Goal: Use online tool/utility: Utilize a website feature to perform a specific function

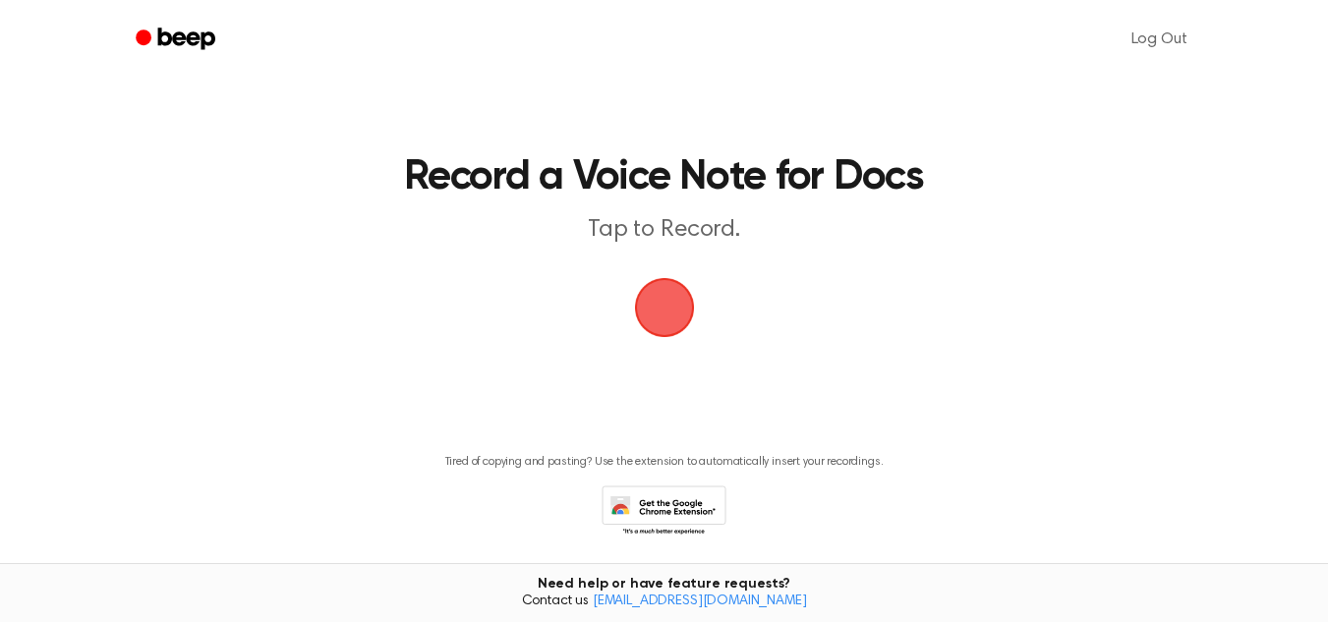
click at [181, 23] on link "Beep" at bounding box center [177, 40] width 111 height 38
click at [673, 313] on span "button" at bounding box center [664, 307] width 79 height 79
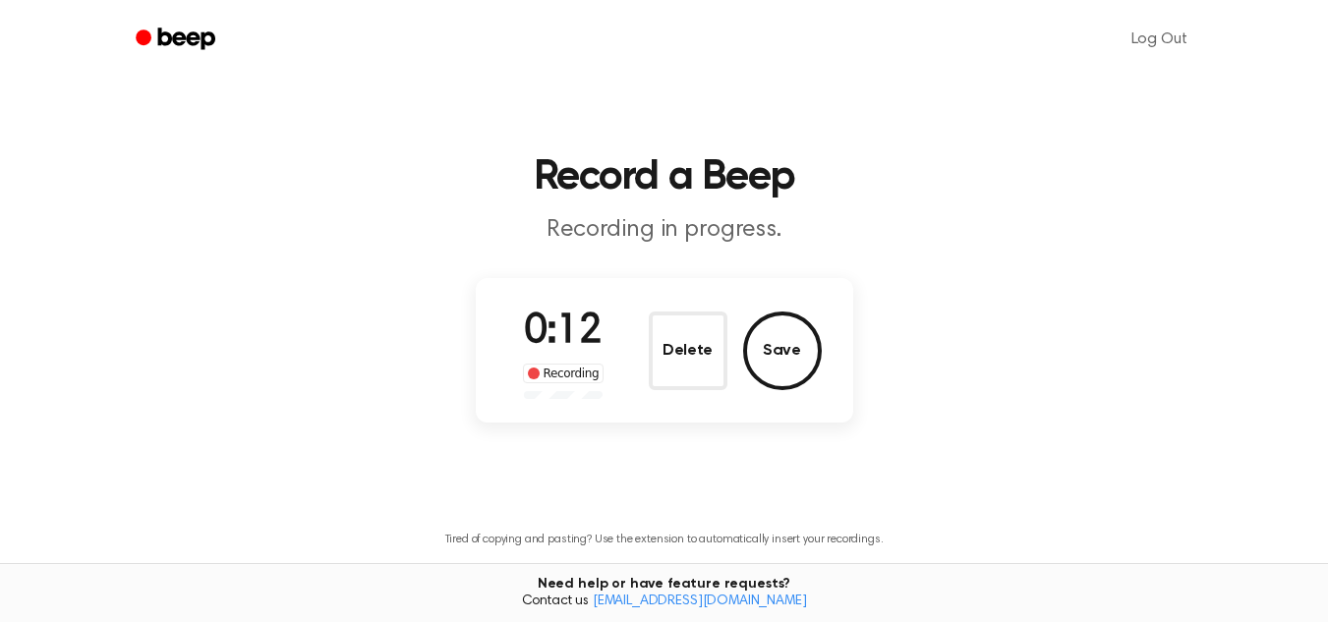
click at [0, 168] on main "Record a Beep Recording in progress. 0:12 Recording Delete Save Tired of copyin…" at bounding box center [664, 336] width 1328 height 672
click at [782, 380] on button "Save" at bounding box center [782, 351] width 79 height 79
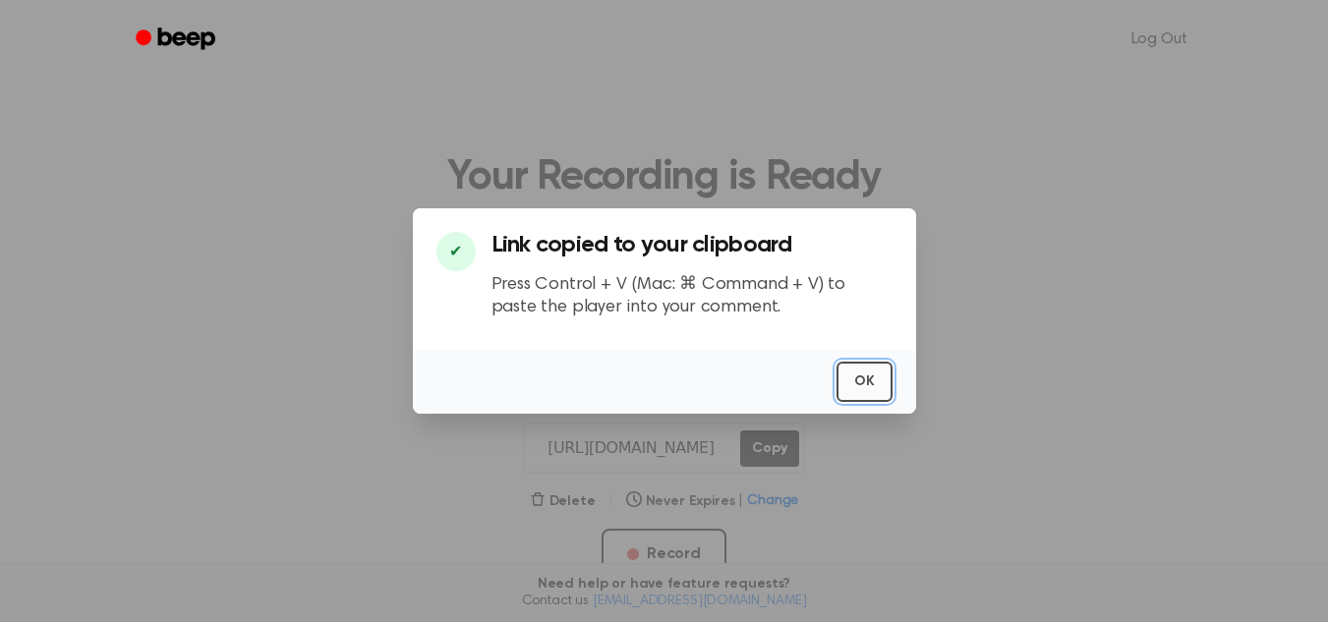
click at [857, 366] on button "OK" at bounding box center [865, 382] width 56 height 40
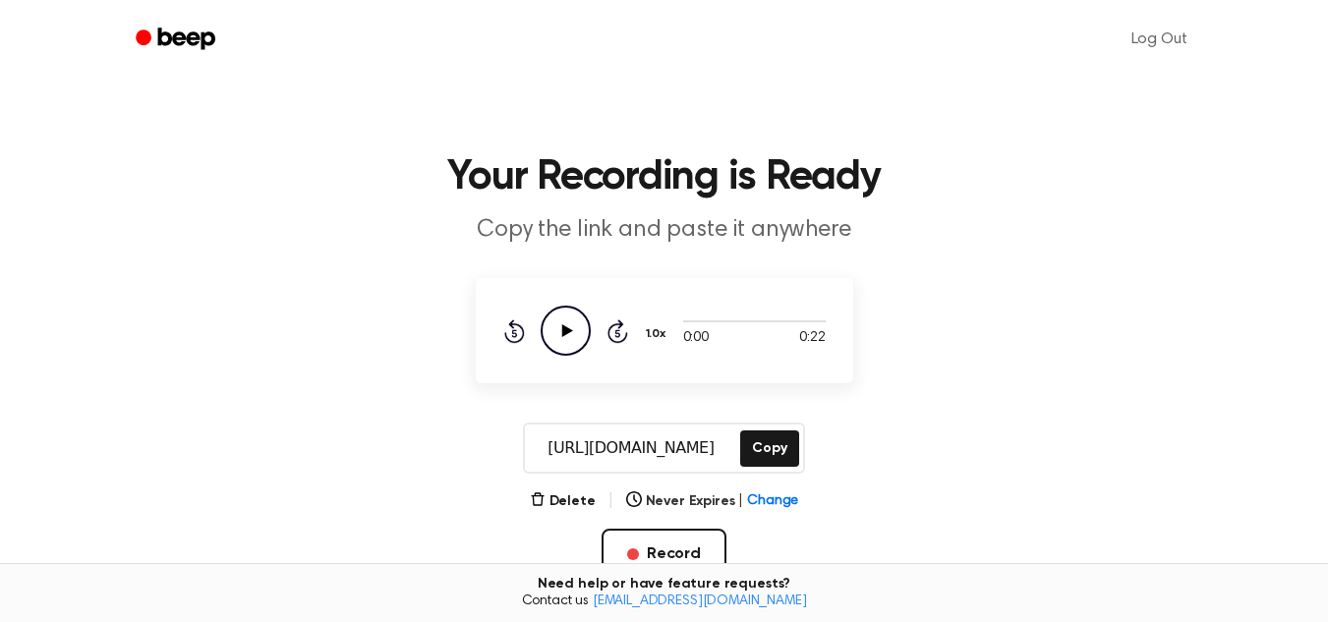
click at [561, 343] on icon "Play Audio" at bounding box center [566, 331] width 50 height 50
click at [959, 484] on main "Your Recording is Ready Copy the link and paste it anywhere 0:05 0:22 Your brow…" at bounding box center [664, 415] width 1328 height 830
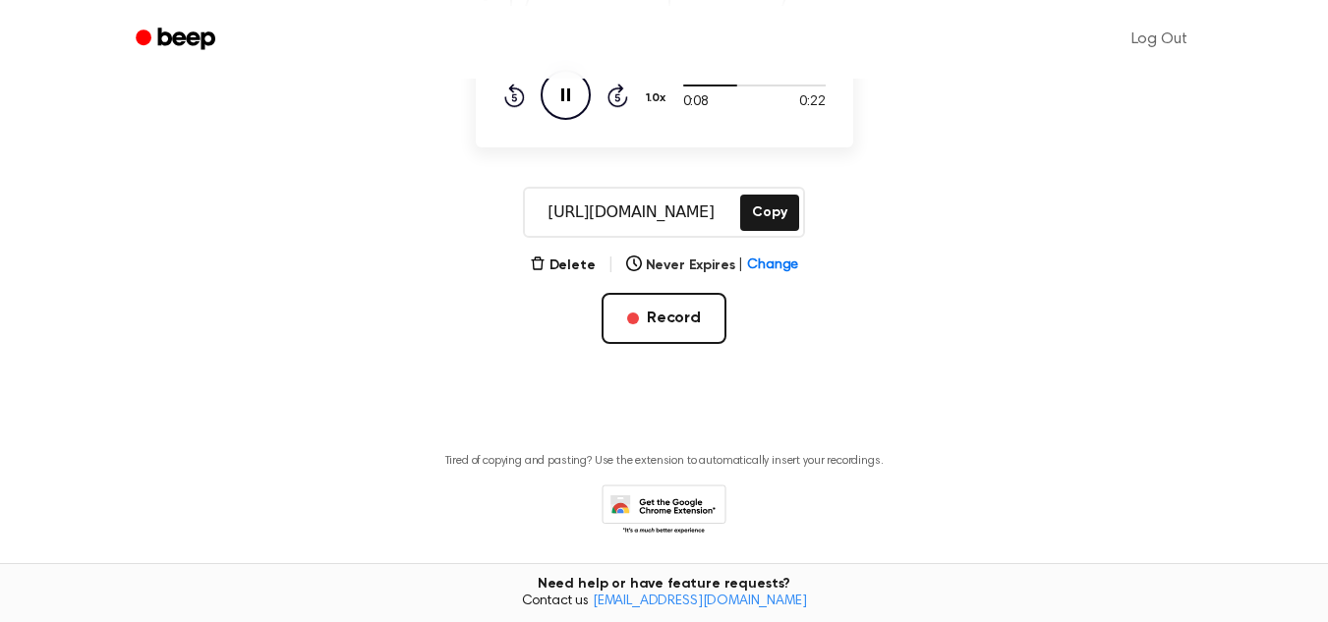
scroll to position [230, 0]
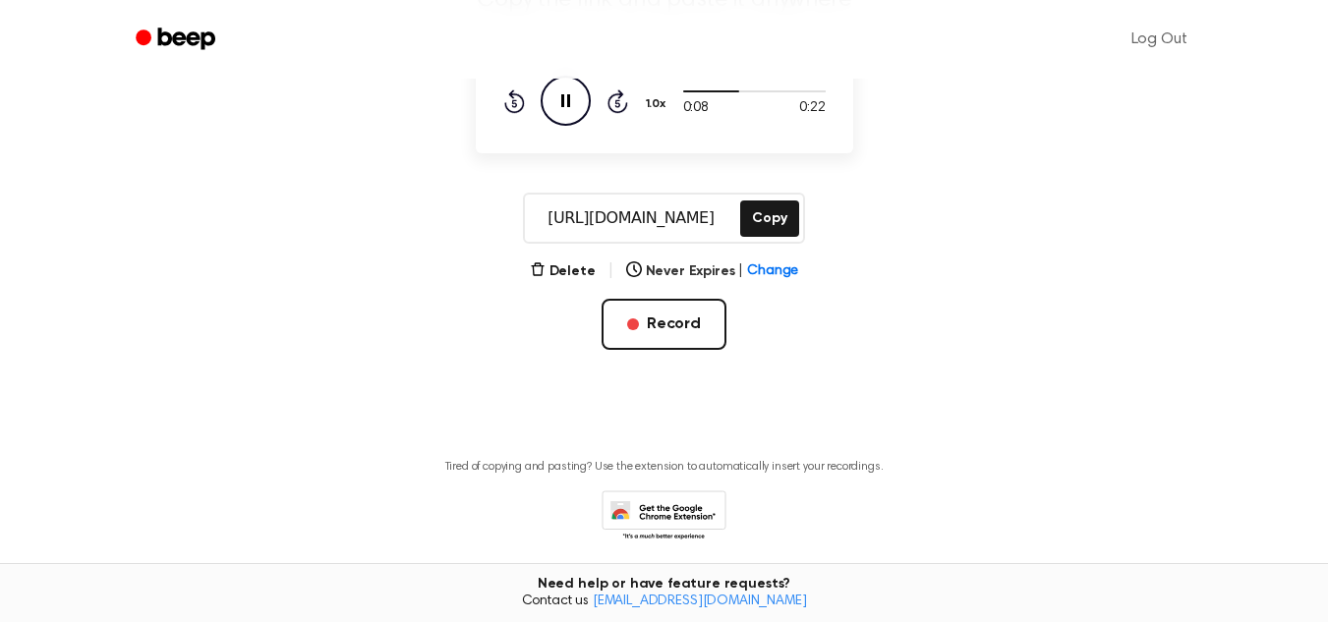
click at [1088, 481] on div "Tired of copying and pasting? Use the extension to automatically insert your re…" at bounding box center [664, 494] width 1281 height 100
click at [660, 343] on button "Record" at bounding box center [664, 324] width 125 height 51
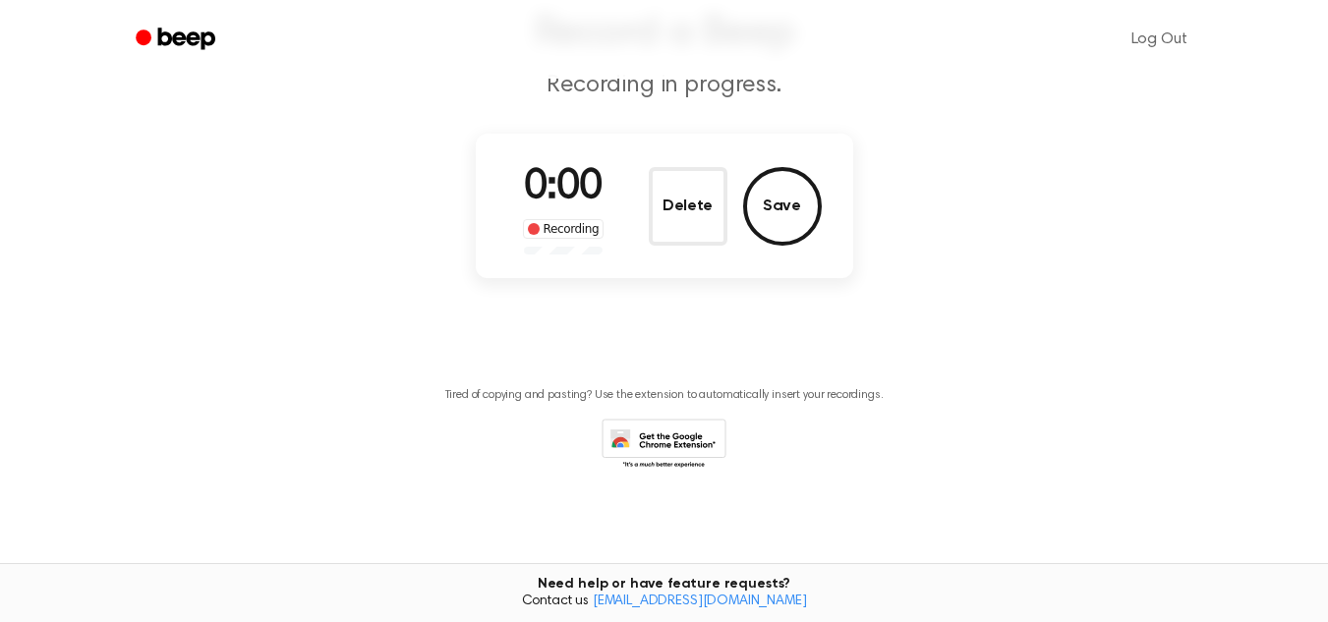
scroll to position [73, 0]
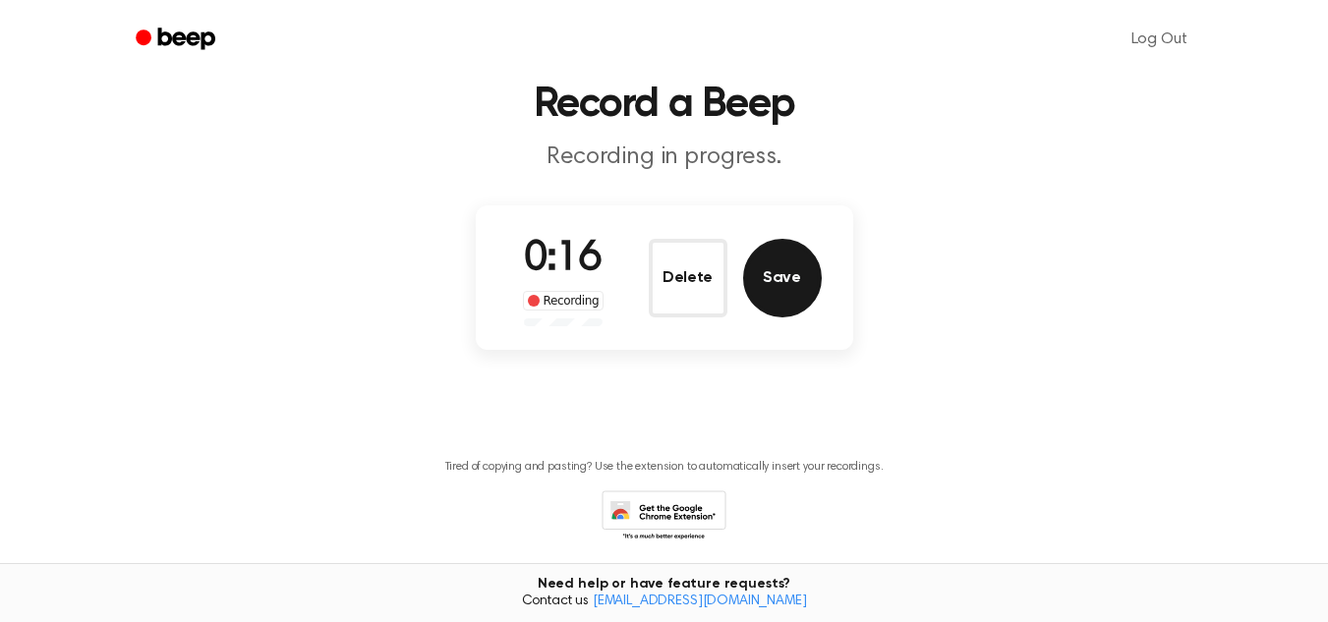
click at [766, 284] on button "Save" at bounding box center [782, 278] width 79 height 79
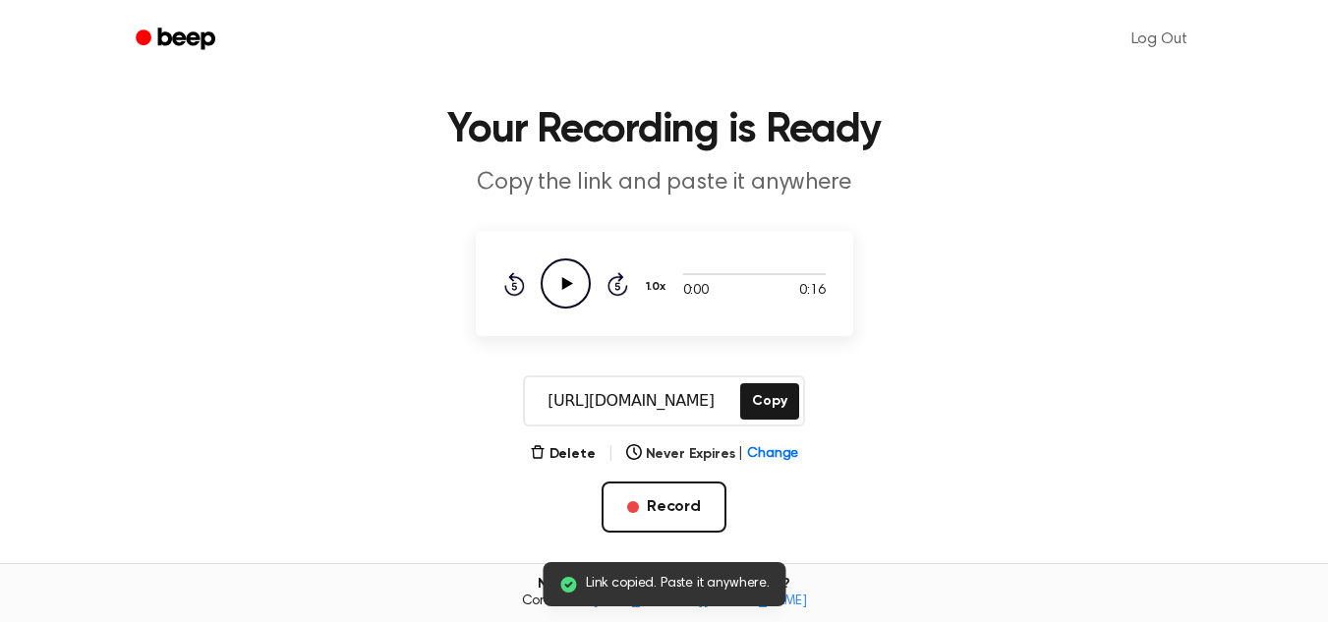
scroll to position [48, 0]
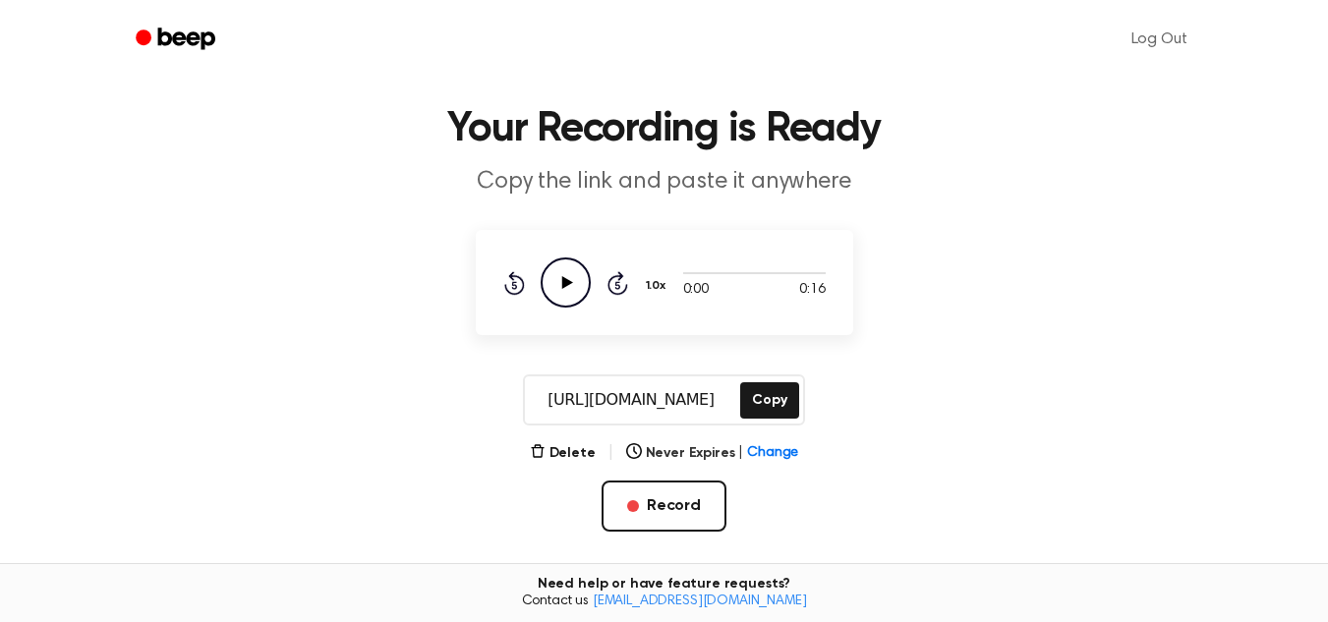
click at [560, 283] on icon "Play Audio" at bounding box center [566, 283] width 50 height 50
click at [574, 284] on icon "Pause Audio" at bounding box center [566, 283] width 50 height 50
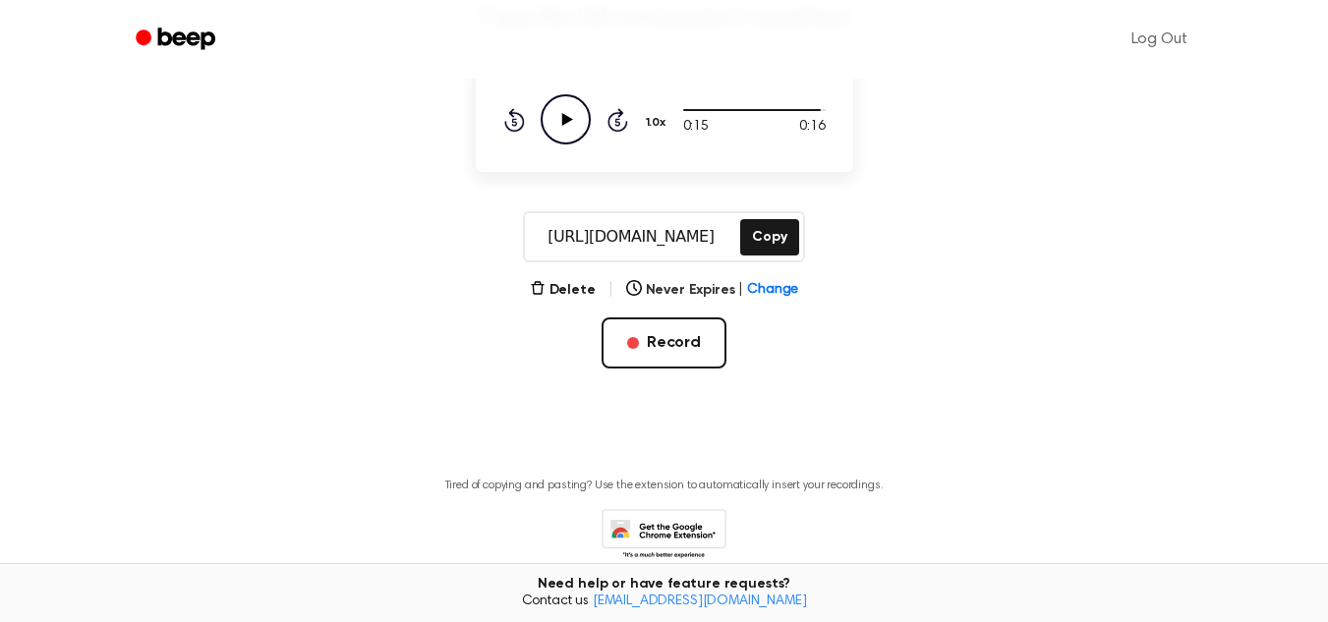
scroll to position [302, 0]
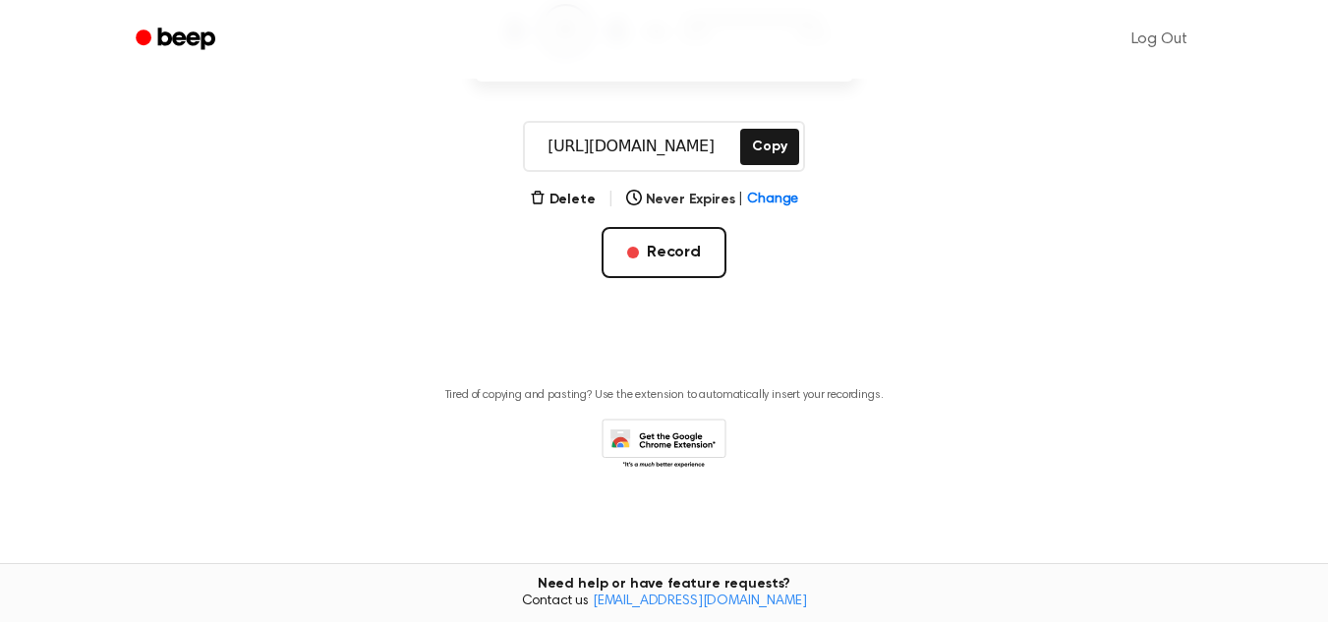
click at [819, 487] on main "Your Recording is Ready Copy the link and paste it anywhere 0:15 0:16 Your brow…" at bounding box center [664, 113] width 1328 height 830
click at [670, 242] on button "Record" at bounding box center [664, 252] width 125 height 51
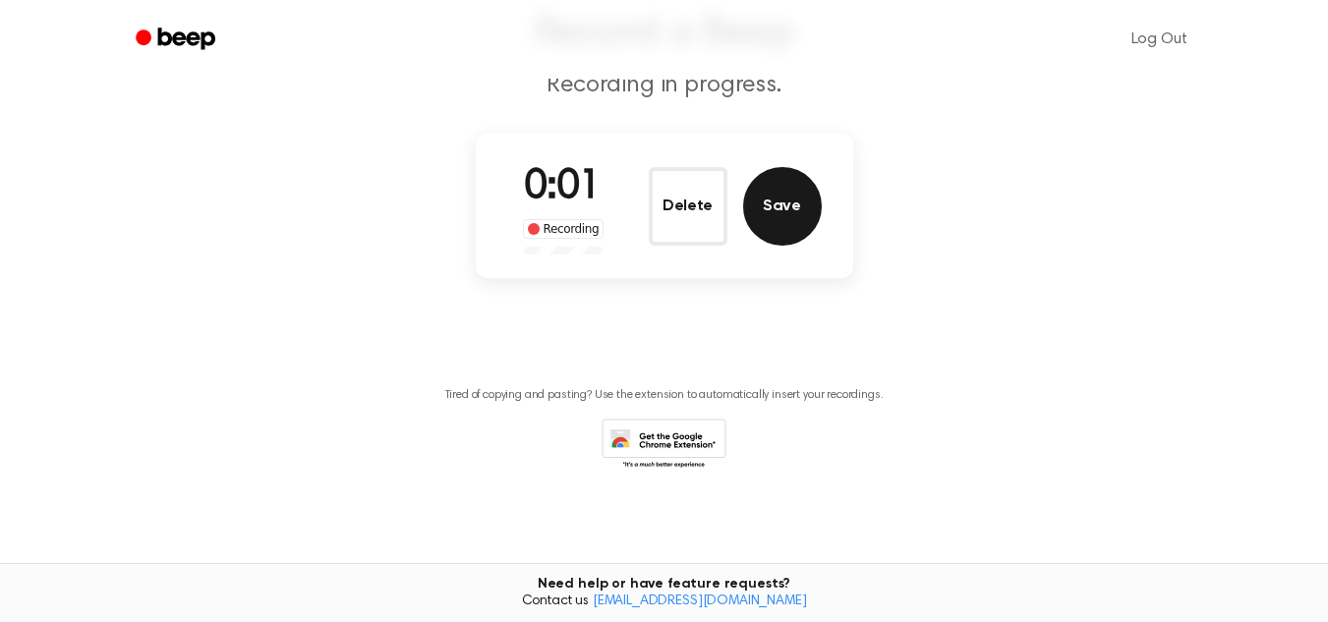
click at [791, 204] on button "Save" at bounding box center [782, 206] width 79 height 79
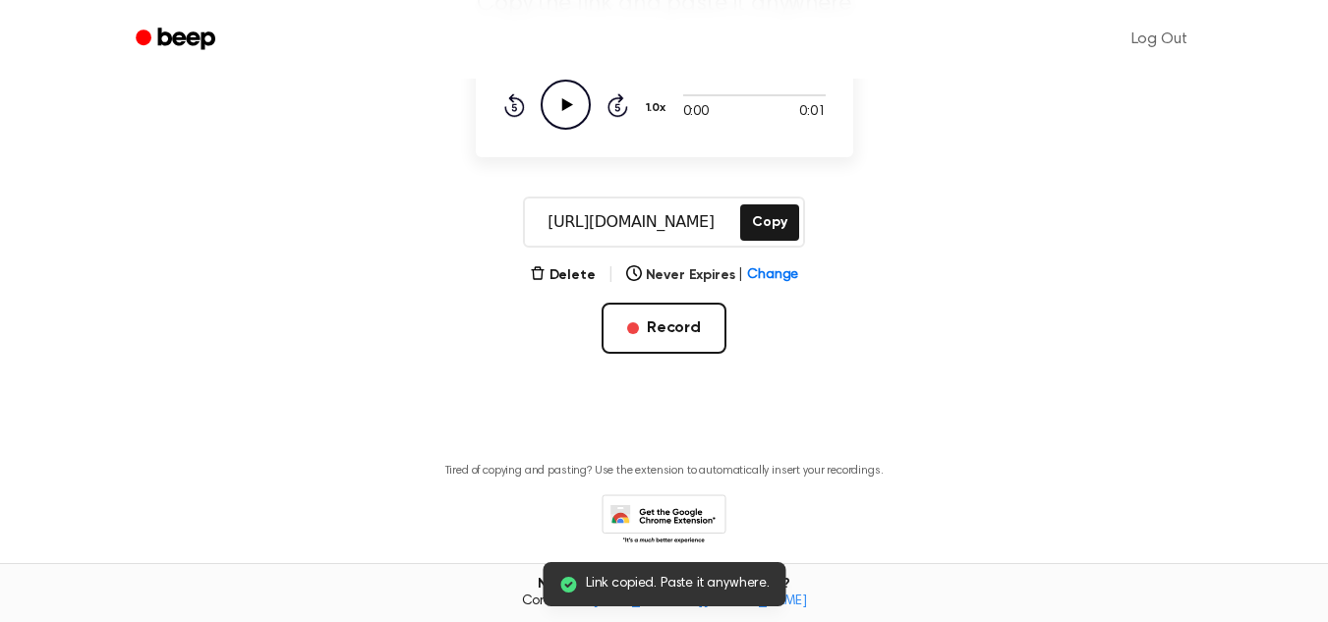
scroll to position [227, 0]
